Goal: Use online tool/utility

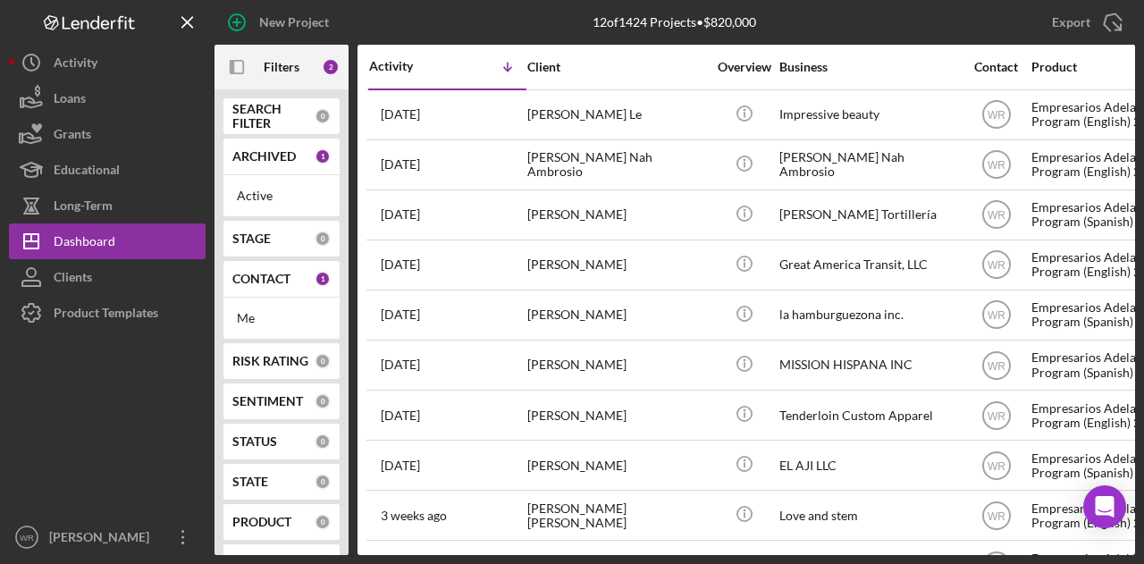
click at [253, 300] on div "Me" at bounding box center [281, 318] width 116 height 41
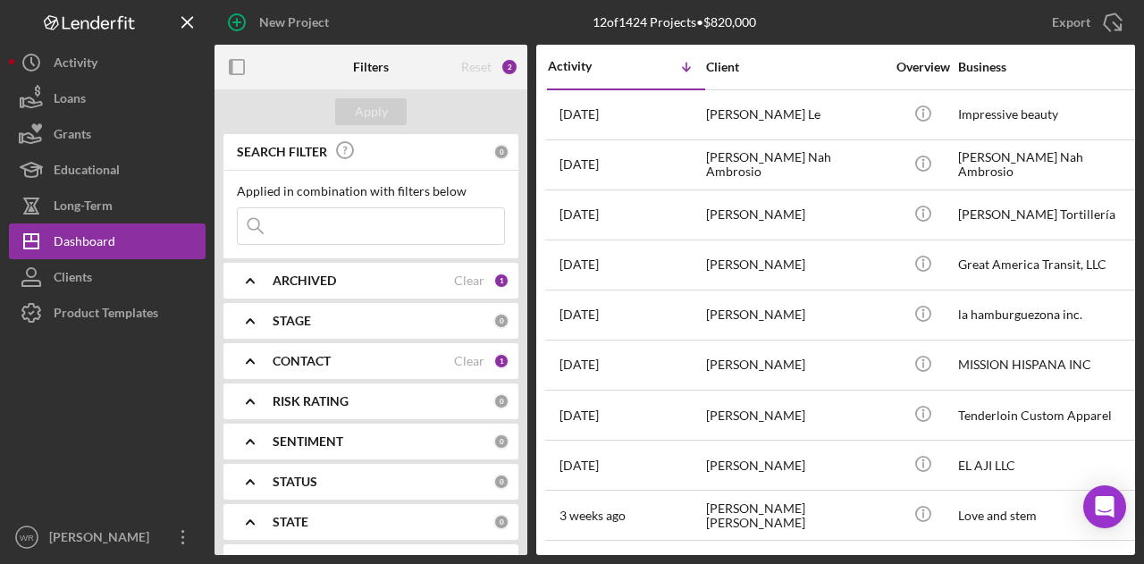
click at [302, 363] on b "CONTACT" at bounding box center [302, 361] width 58 height 14
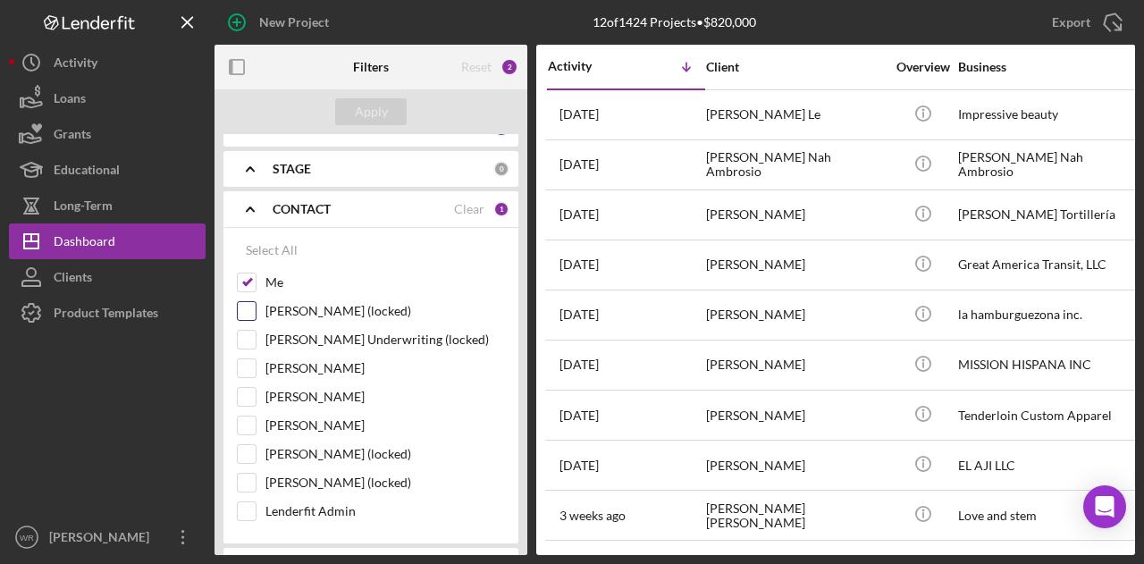
scroll to position [153, 0]
click at [325, 420] on label "[PERSON_NAME]" at bounding box center [384, 425] width 239 height 18
click at [256, 420] on input "[PERSON_NAME]" at bounding box center [247, 425] width 18 height 18
click at [382, 105] on div "Apply" at bounding box center [371, 111] width 33 height 27
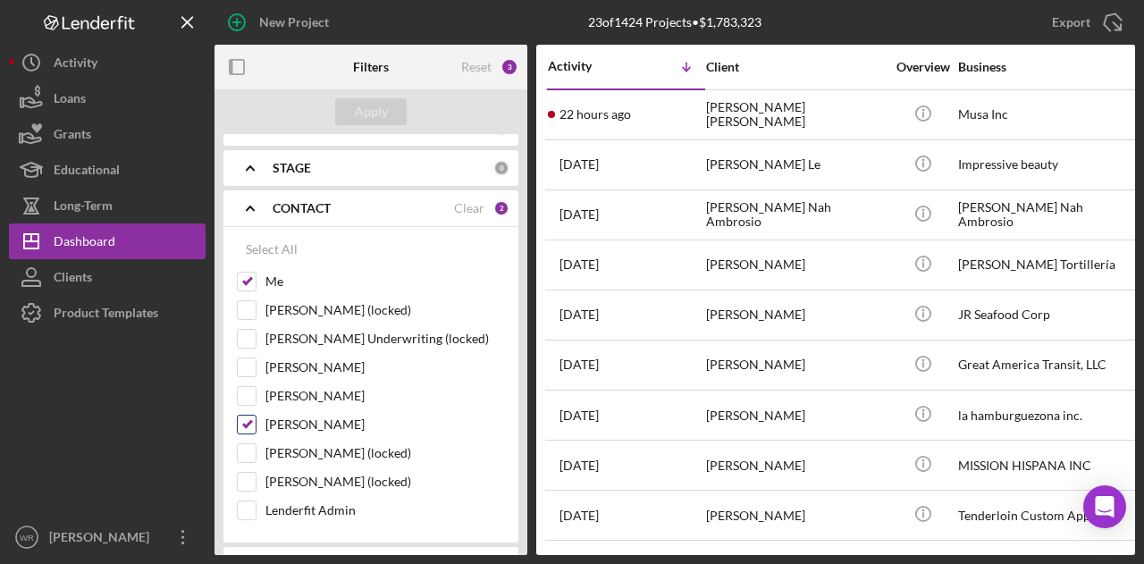
click at [315, 416] on label "[PERSON_NAME]" at bounding box center [384, 425] width 239 height 18
click at [256, 416] on input "[PERSON_NAME]" at bounding box center [247, 425] width 18 height 18
checkbox input "false"
click at [356, 113] on div "Apply" at bounding box center [371, 111] width 33 height 27
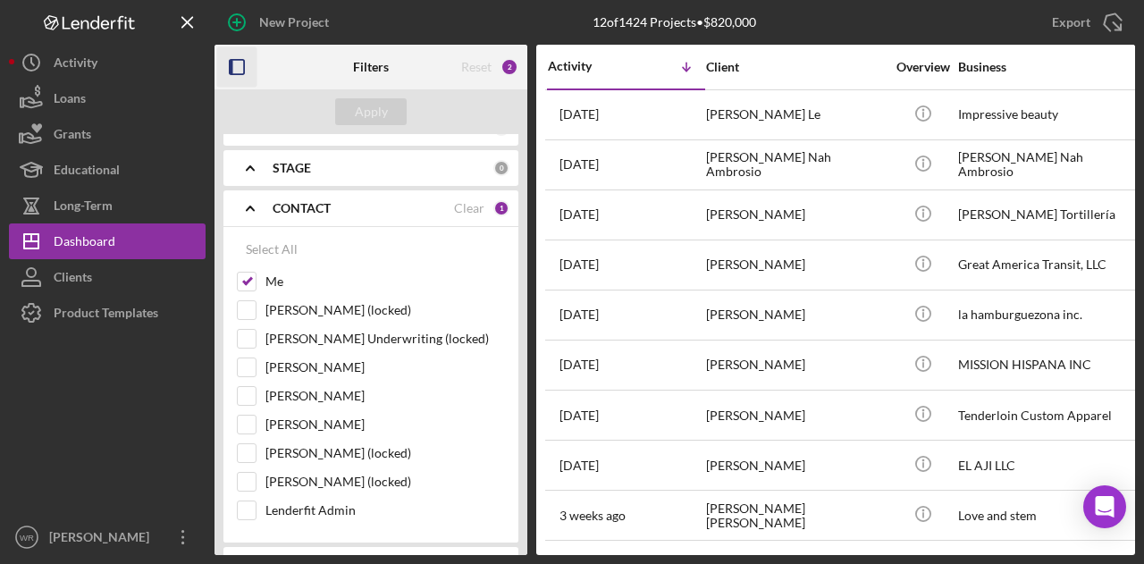
click at [248, 68] on icon "button" at bounding box center [237, 67] width 40 height 40
